Goal: Task Accomplishment & Management: Use online tool/utility

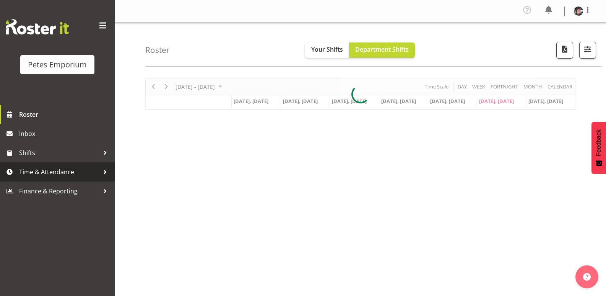
click at [65, 172] on span "Time & Attendance" at bounding box center [59, 171] width 80 height 11
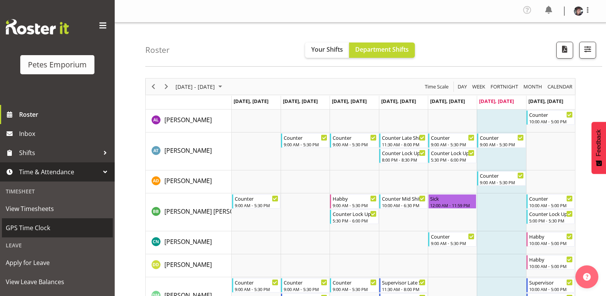
click at [48, 226] on span "GPS Time Clock" at bounding box center [57, 227] width 103 height 11
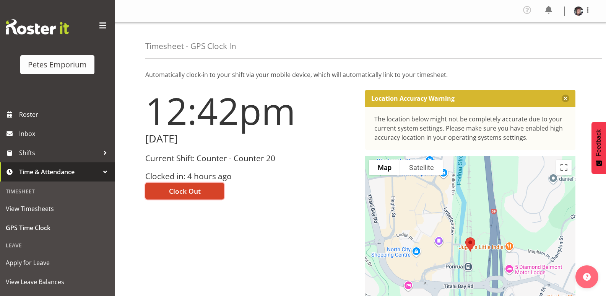
click at [213, 185] on button "Clock Out" at bounding box center [184, 190] width 79 height 17
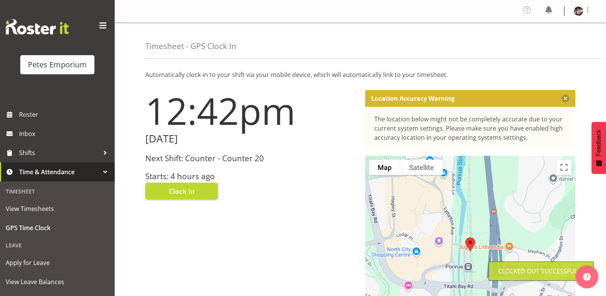
click at [587, 12] on span at bounding box center [587, 9] width 9 height 9
click at [536, 41] on link "Log Out" at bounding box center [555, 42] width 73 height 14
